Goal: Task Accomplishment & Management: Manage account settings

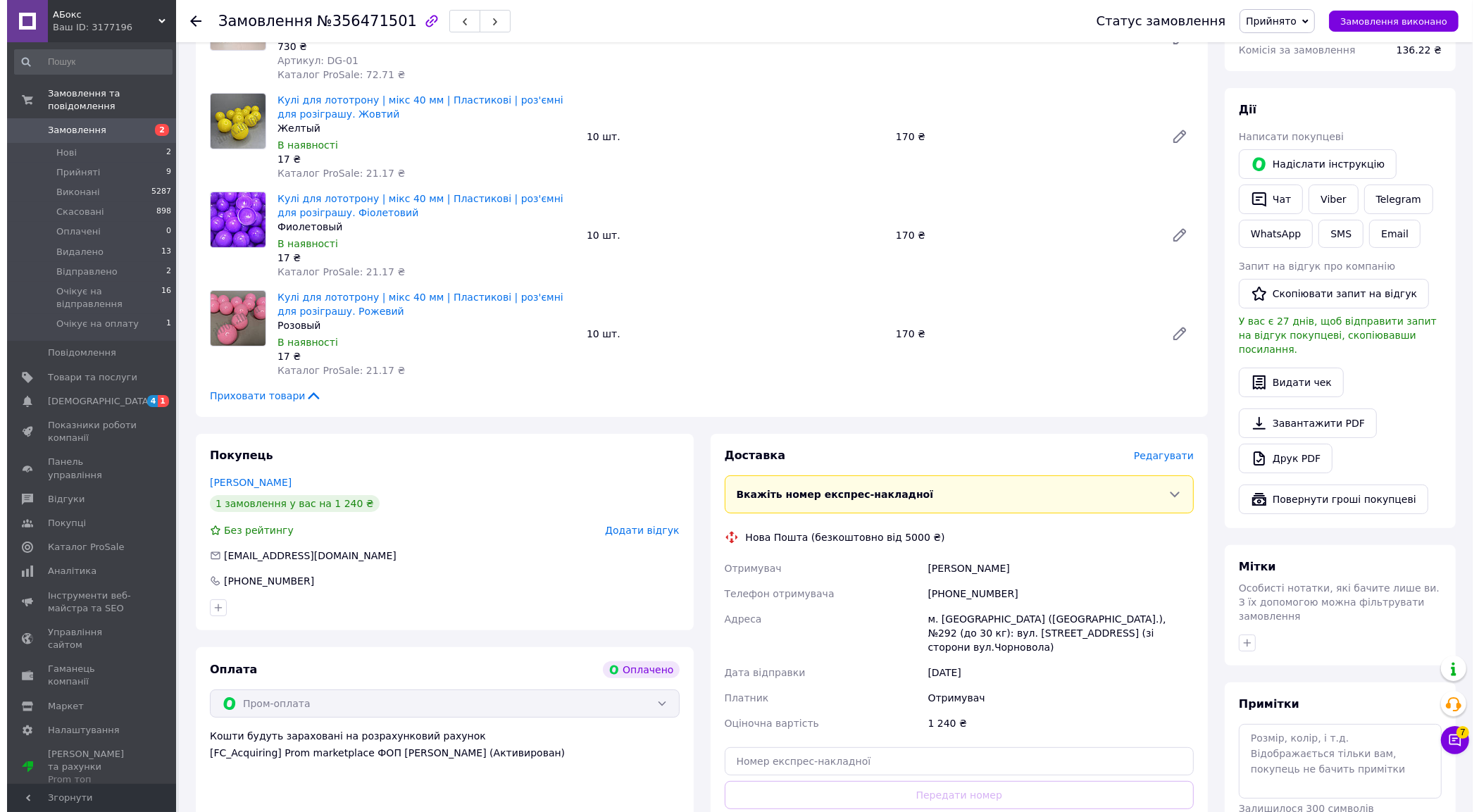
scroll to position [440, 0]
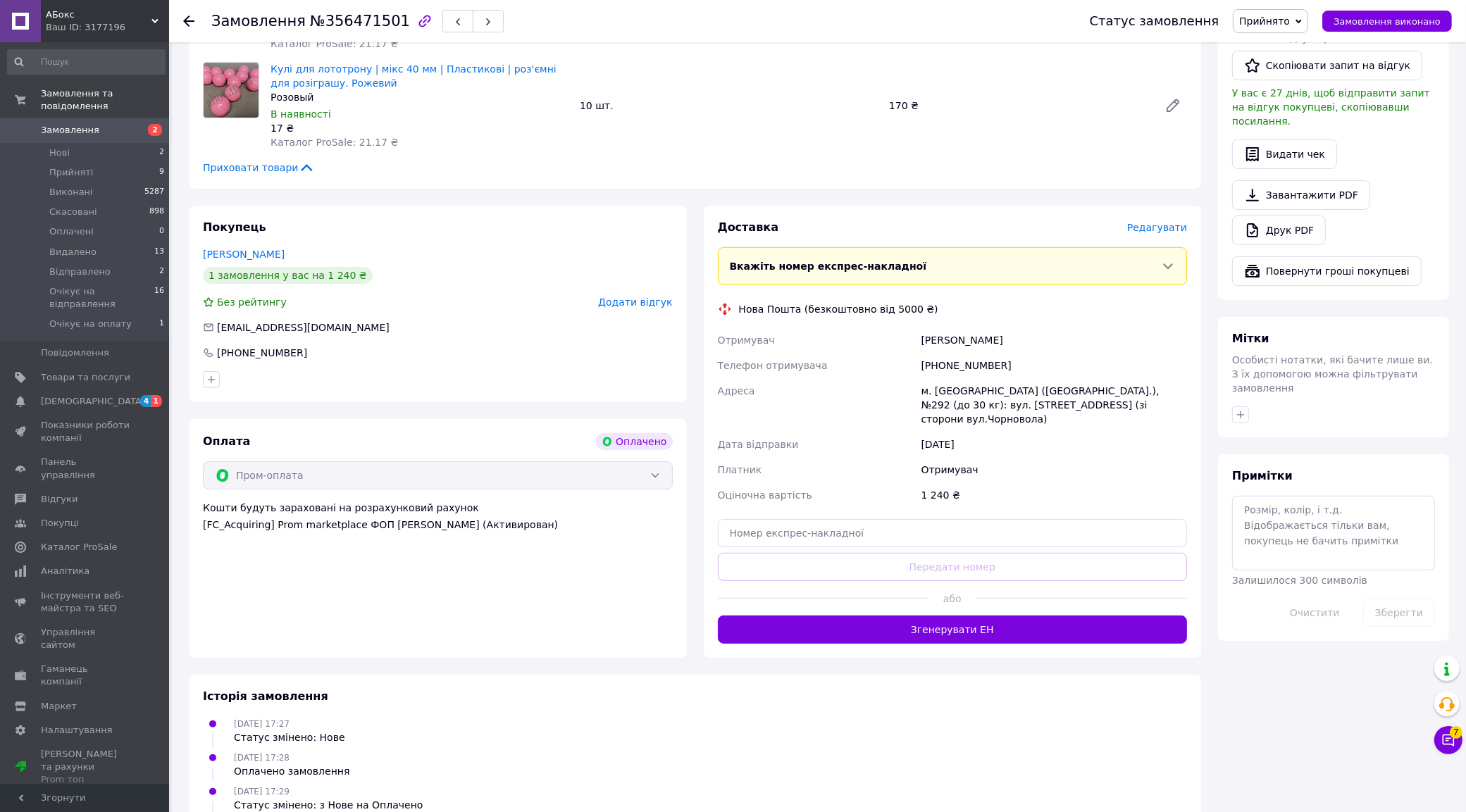
click at [1151, 224] on span "Редагувати" at bounding box center [1156, 228] width 60 height 11
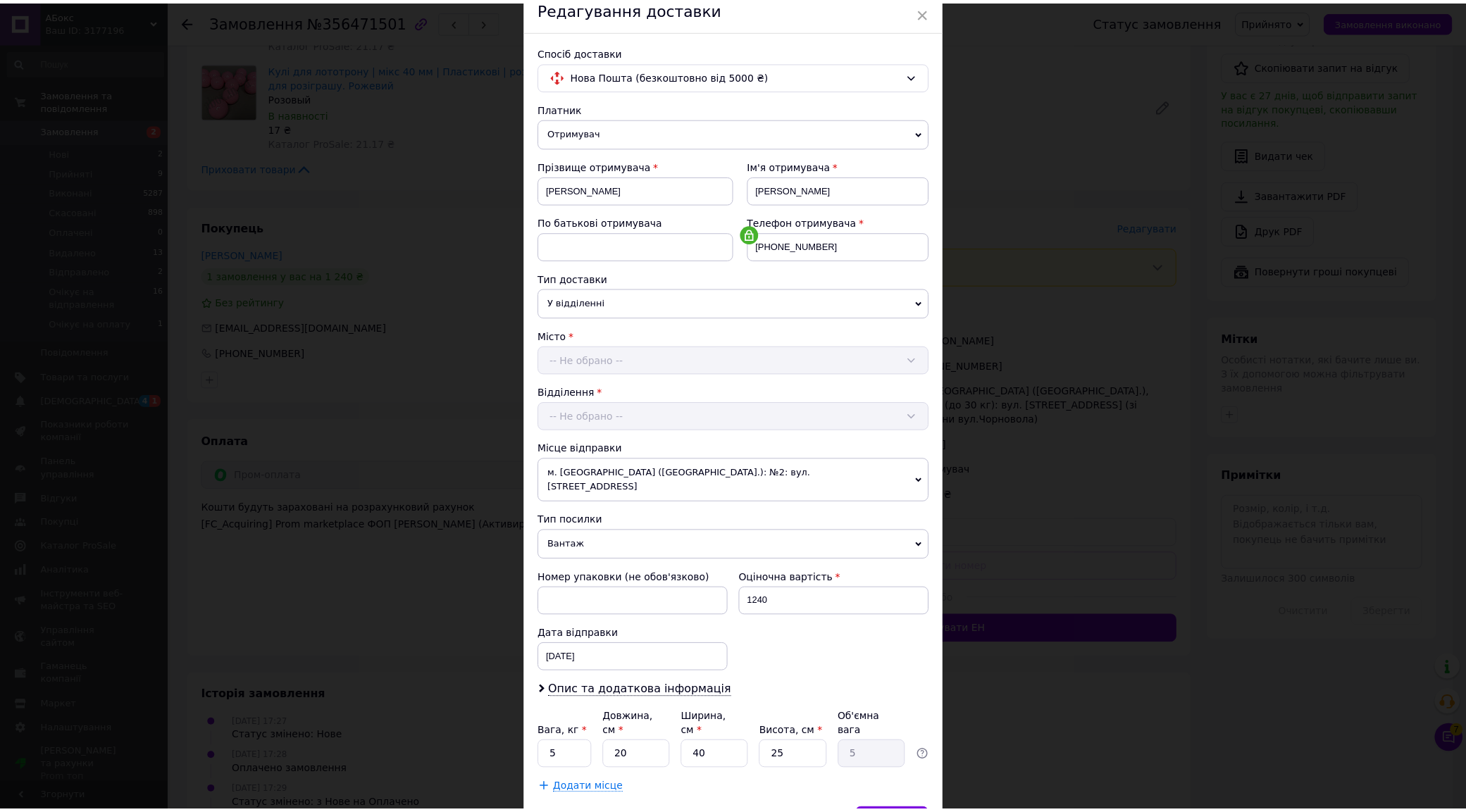
scroll to position [127, 0]
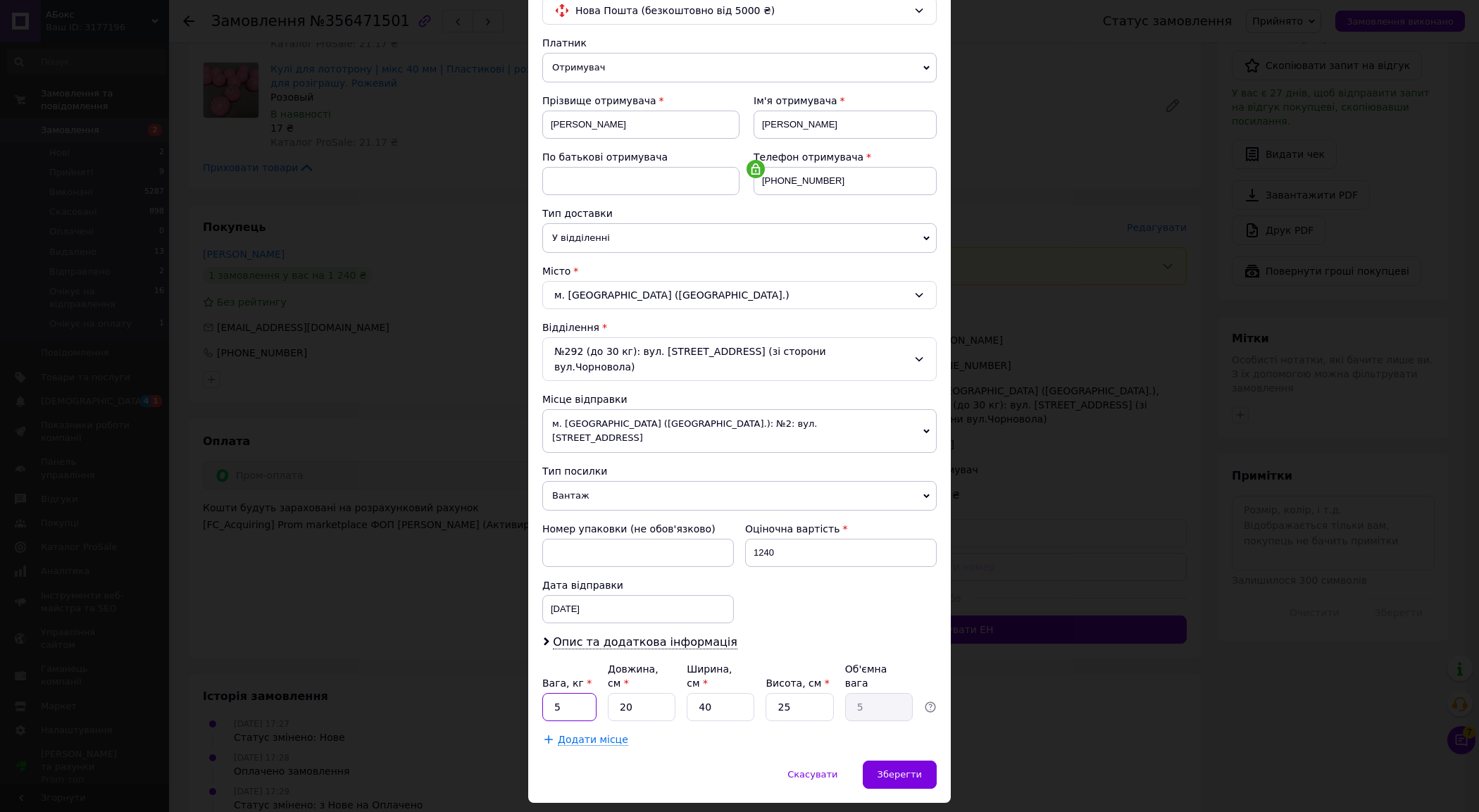
click at [590, 693] on input "5" at bounding box center [569, 707] width 54 height 28
type input "3"
click at [642, 693] on input "20" at bounding box center [642, 707] width 68 height 28
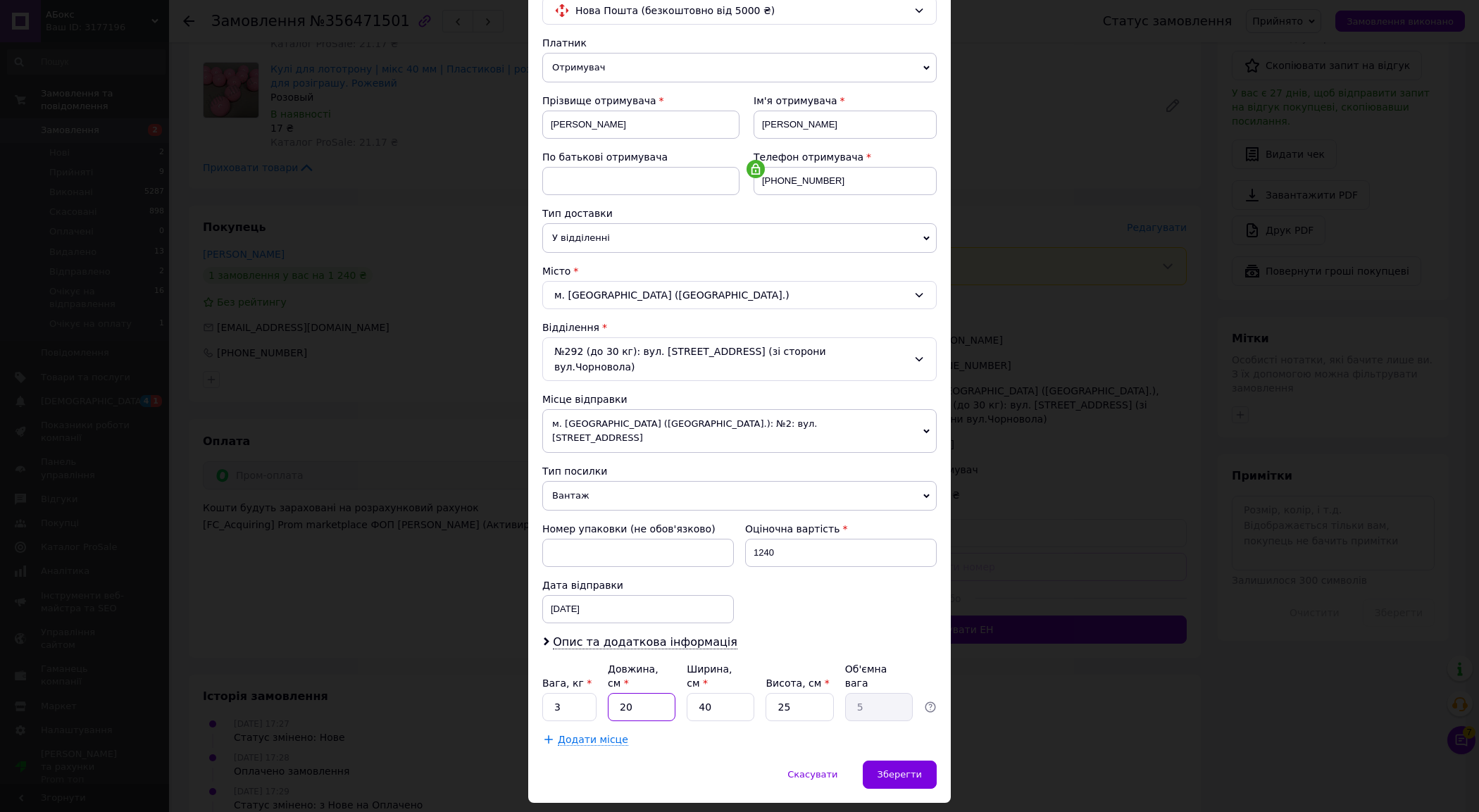
type input "3"
type input "0.75"
type input "35"
type input "8.75"
type input "35"
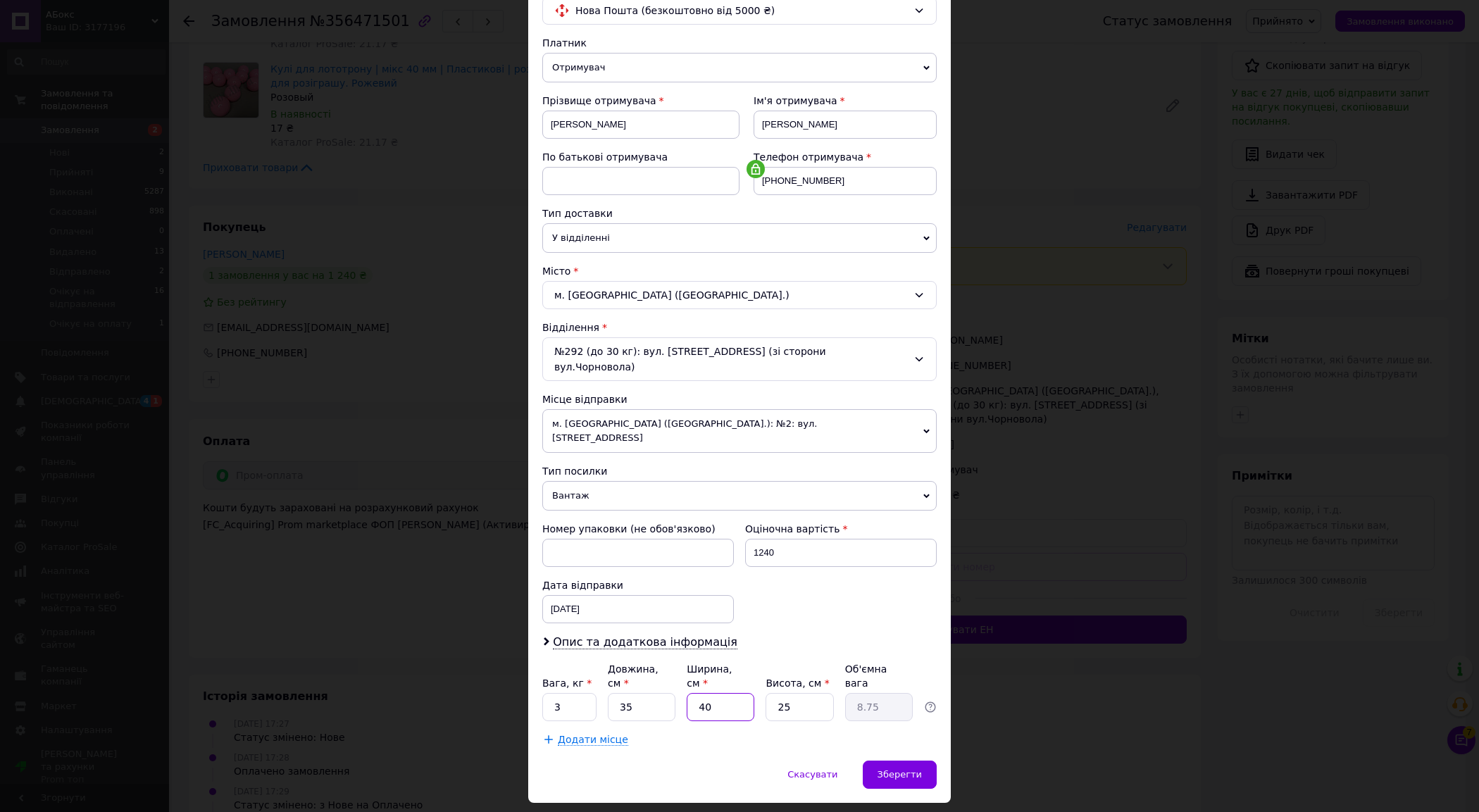
type input "3"
type input "0.66"
type input "35"
type input "7.66"
type input "35"
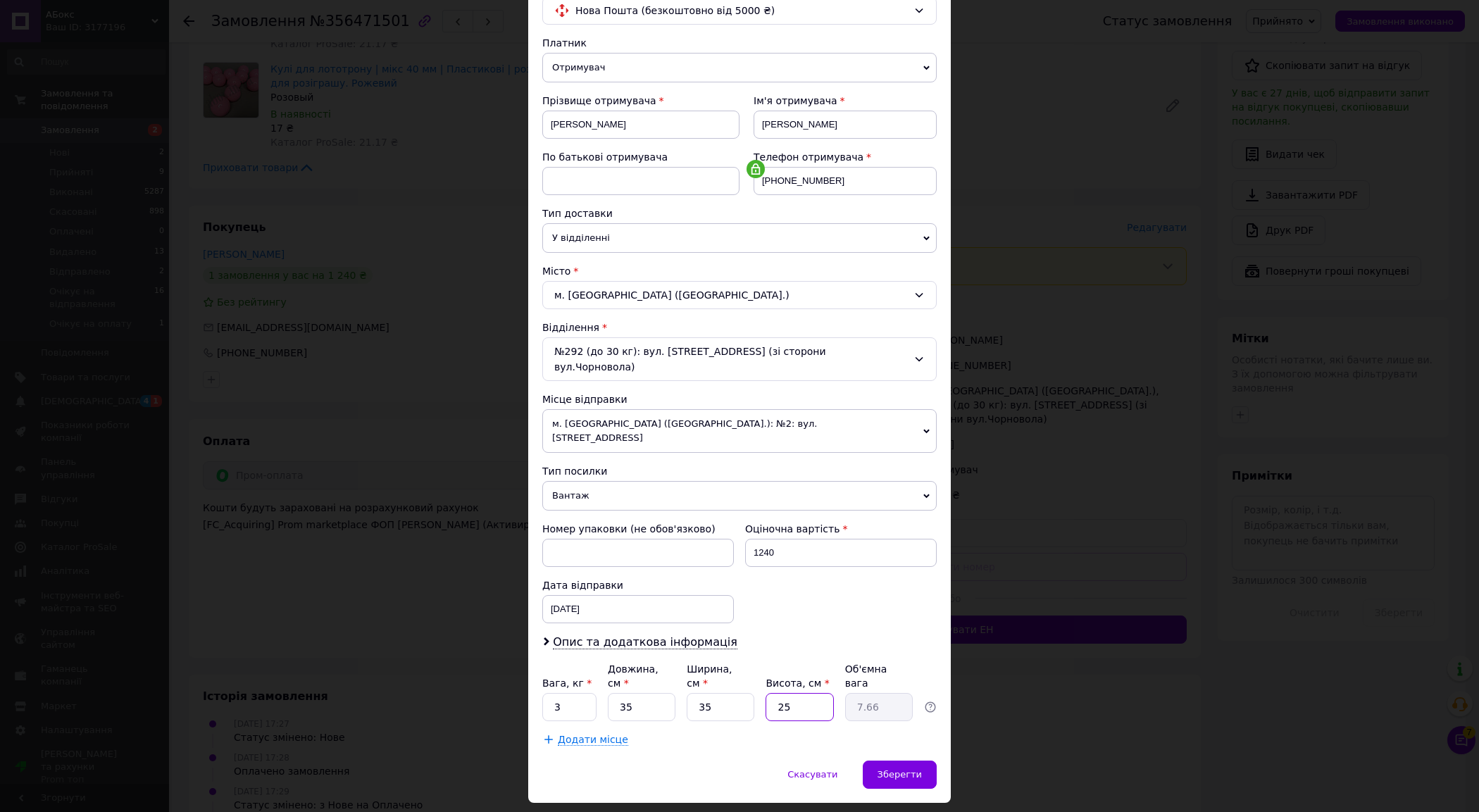
type input "3"
type input "0.92"
type input "35"
type input "10.72"
type input "35"
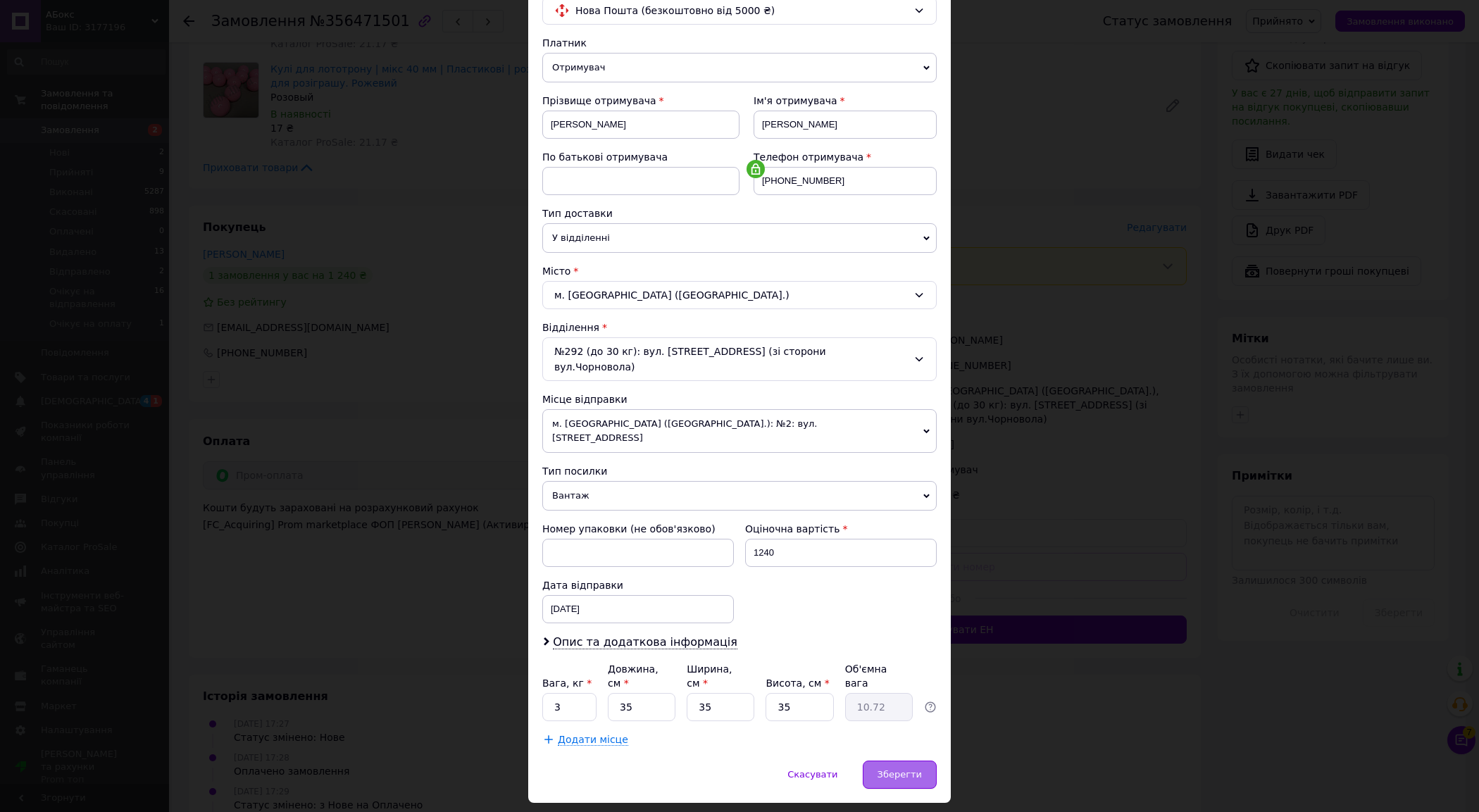
click at [925, 761] on div "Зберегти" at bounding box center [900, 775] width 74 height 28
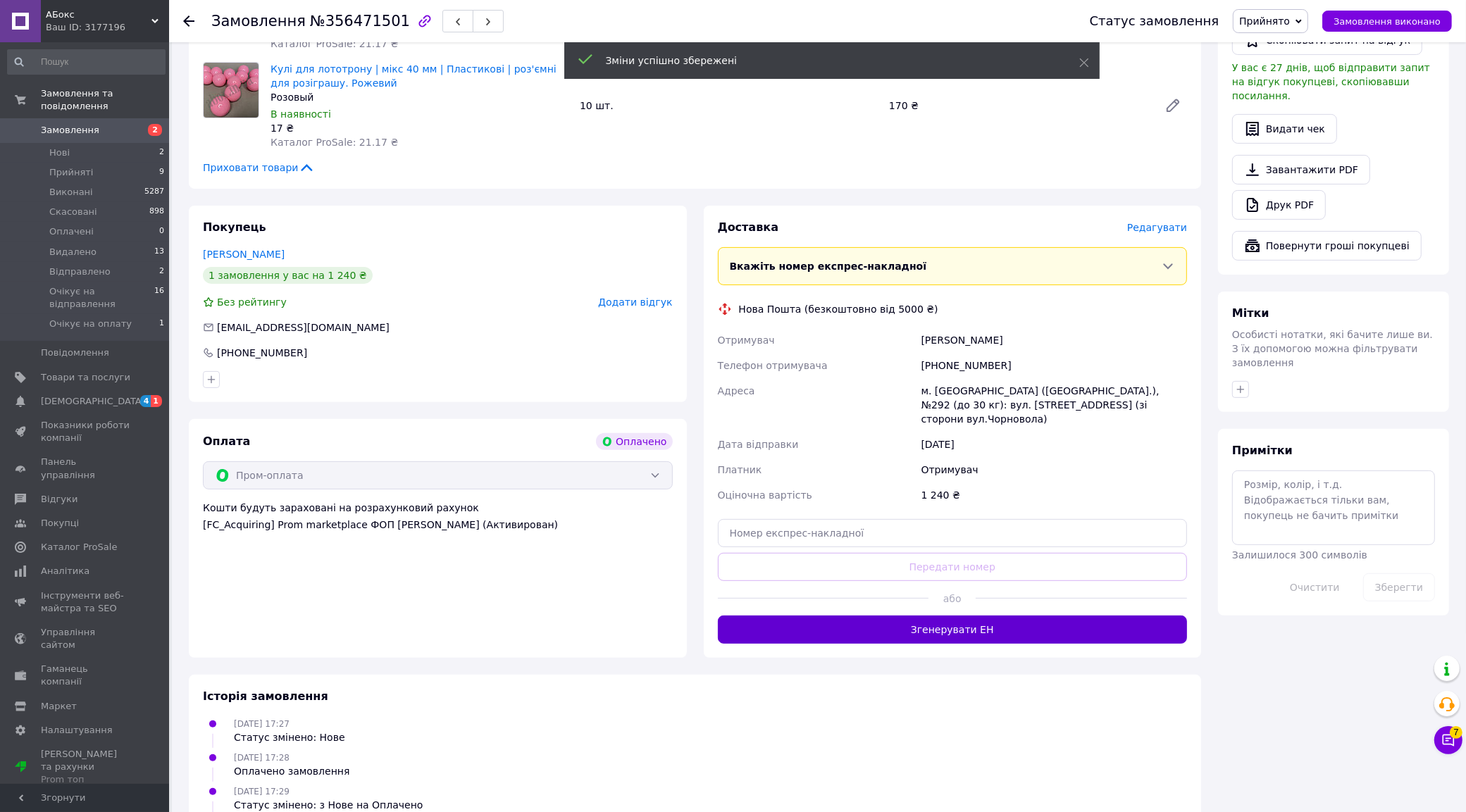
click at [980, 619] on button "Згенерувати ЕН" at bounding box center [952, 630] width 469 height 28
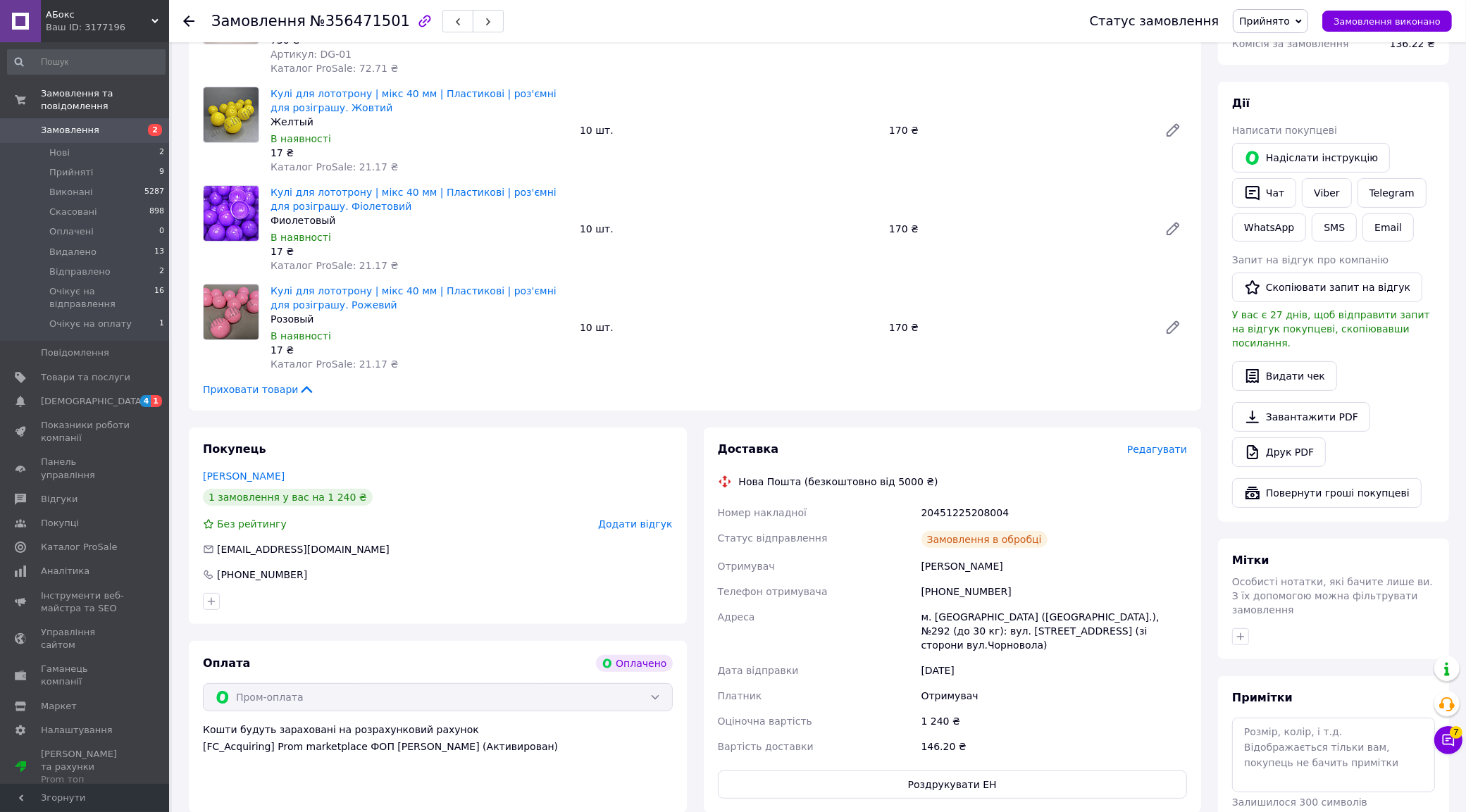
scroll to position [88, 0]
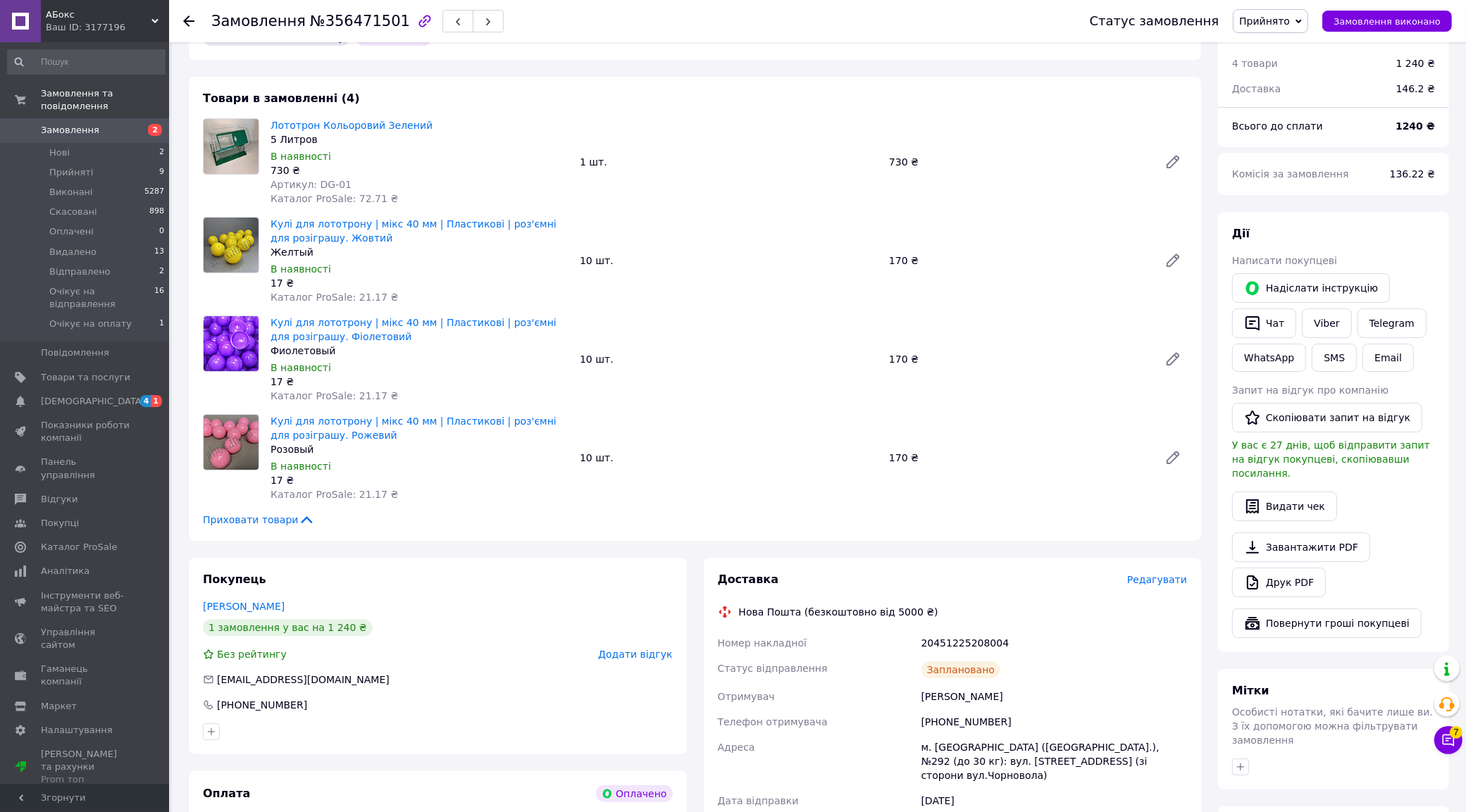
click at [1277, 15] on span "Прийнято" at bounding box center [1265, 21] width 51 height 11
click at [1316, 152] on li "Очікує на відправлення" at bounding box center [1298, 155] width 128 height 21
